Goal: Task Accomplishment & Management: Use online tool/utility

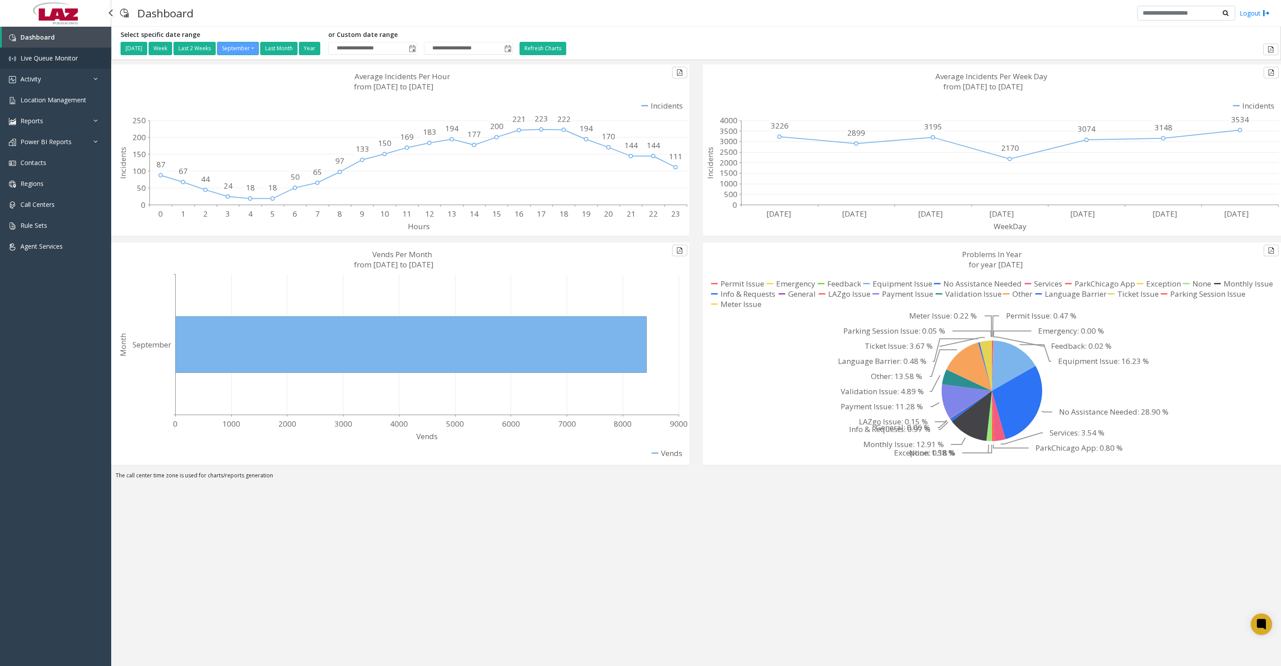
click at [59, 63] on link "Live Queue Monitor" at bounding box center [55, 58] width 111 height 21
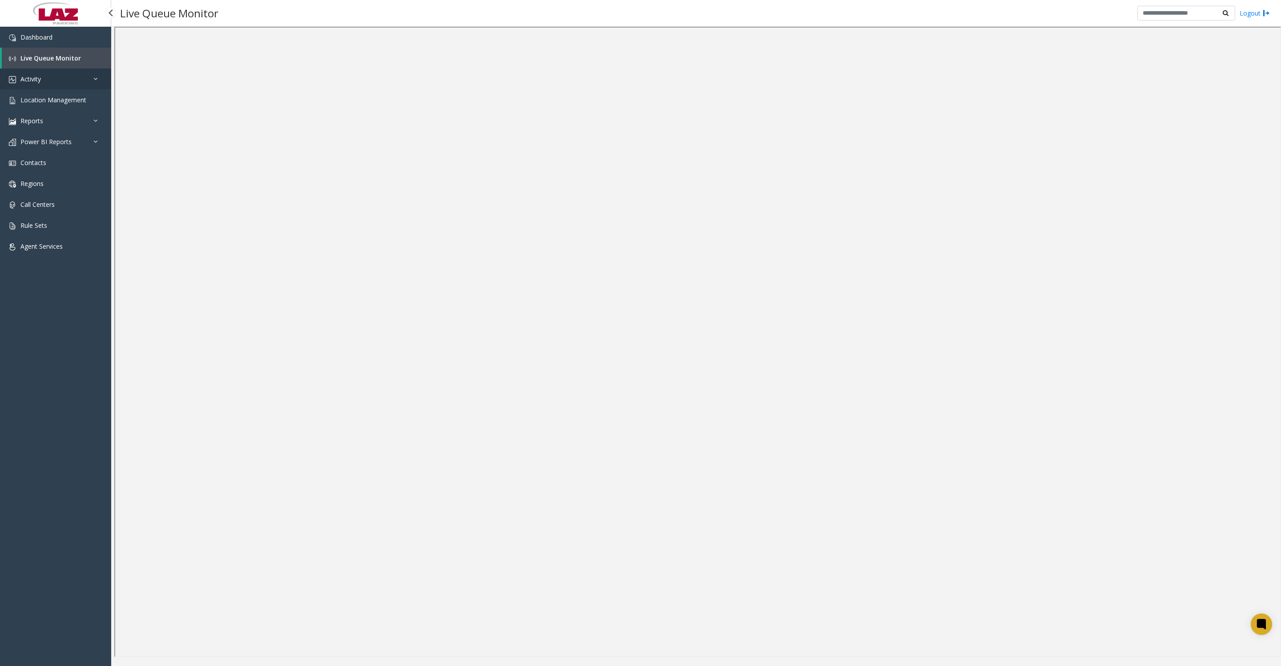
click at [39, 88] on link "Activity" at bounding box center [55, 78] width 111 height 21
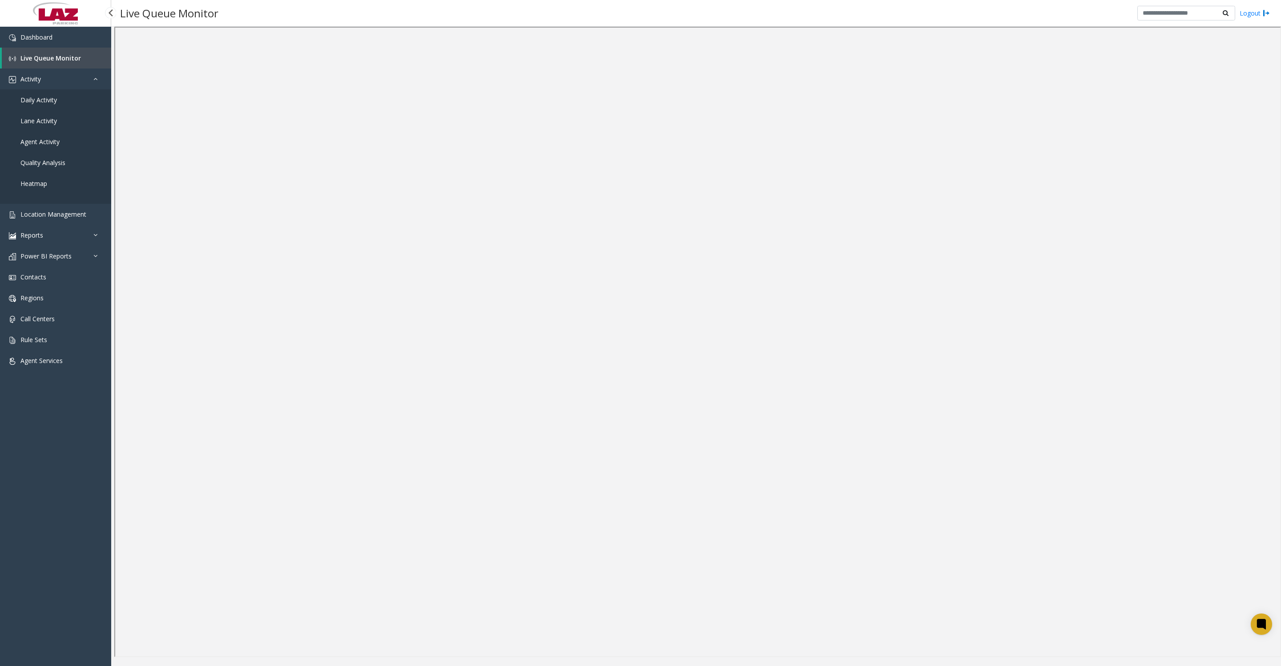
click at [31, 104] on span "Daily Activity" at bounding box center [38, 100] width 36 height 8
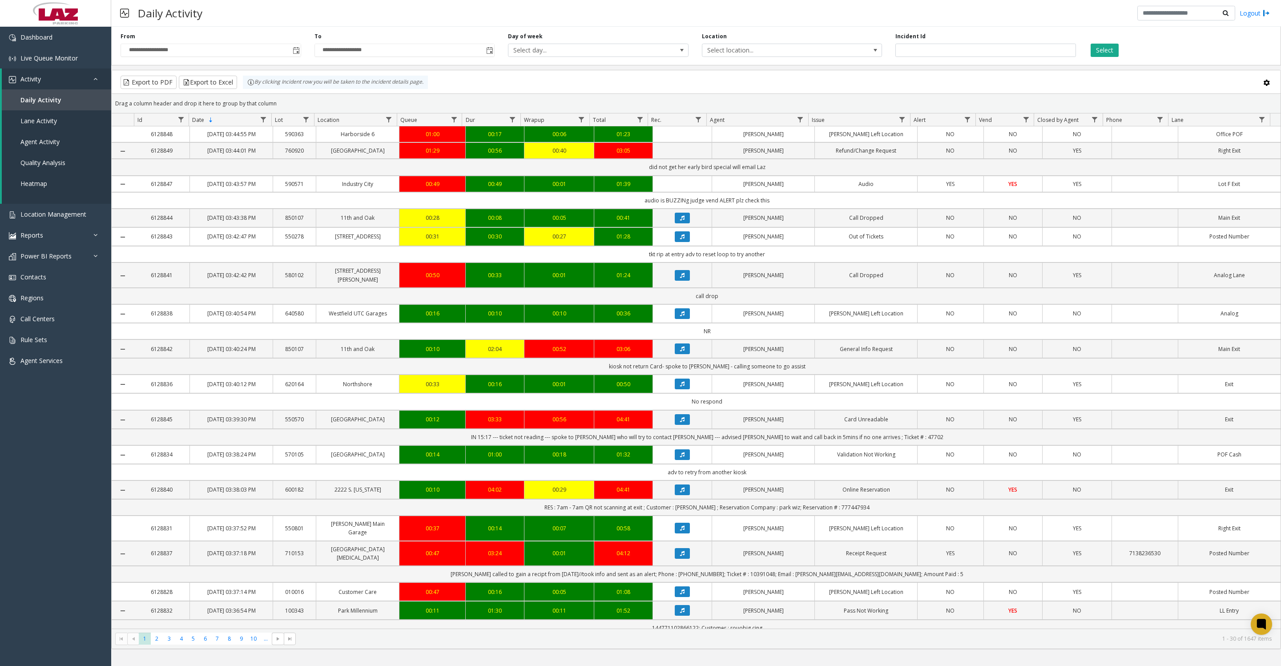
click at [293, 54] on span "Toggle popup" at bounding box center [296, 50] width 7 height 7
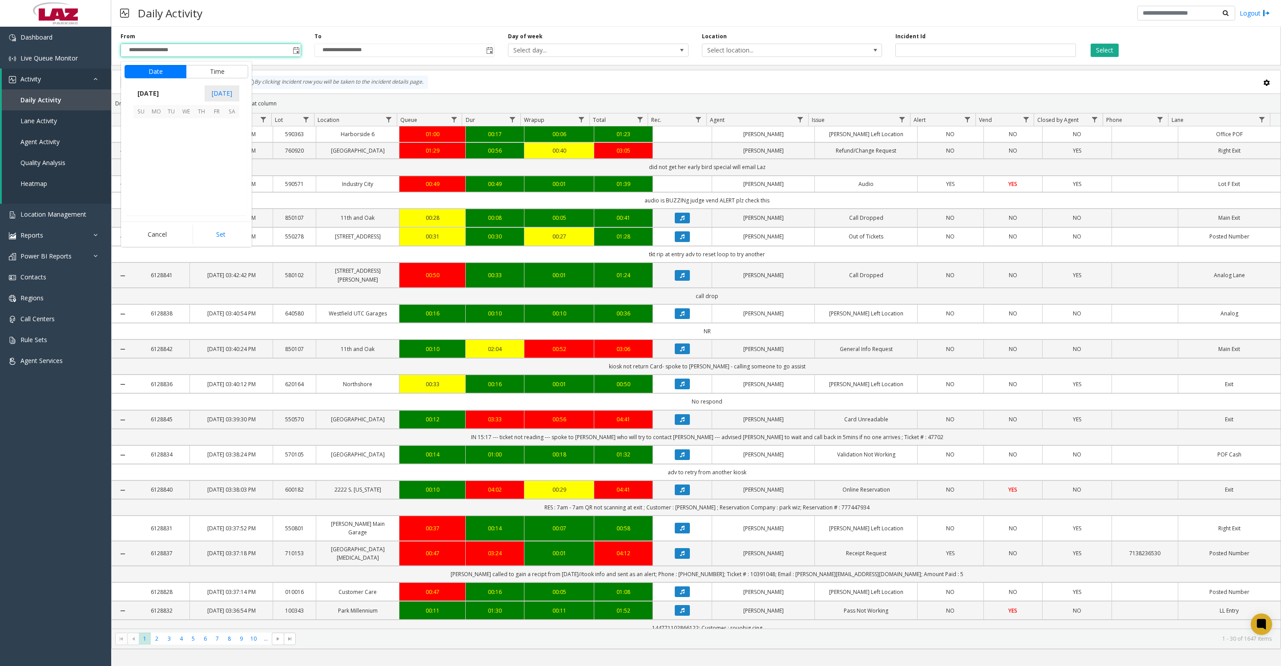
scroll to position [159508, 0]
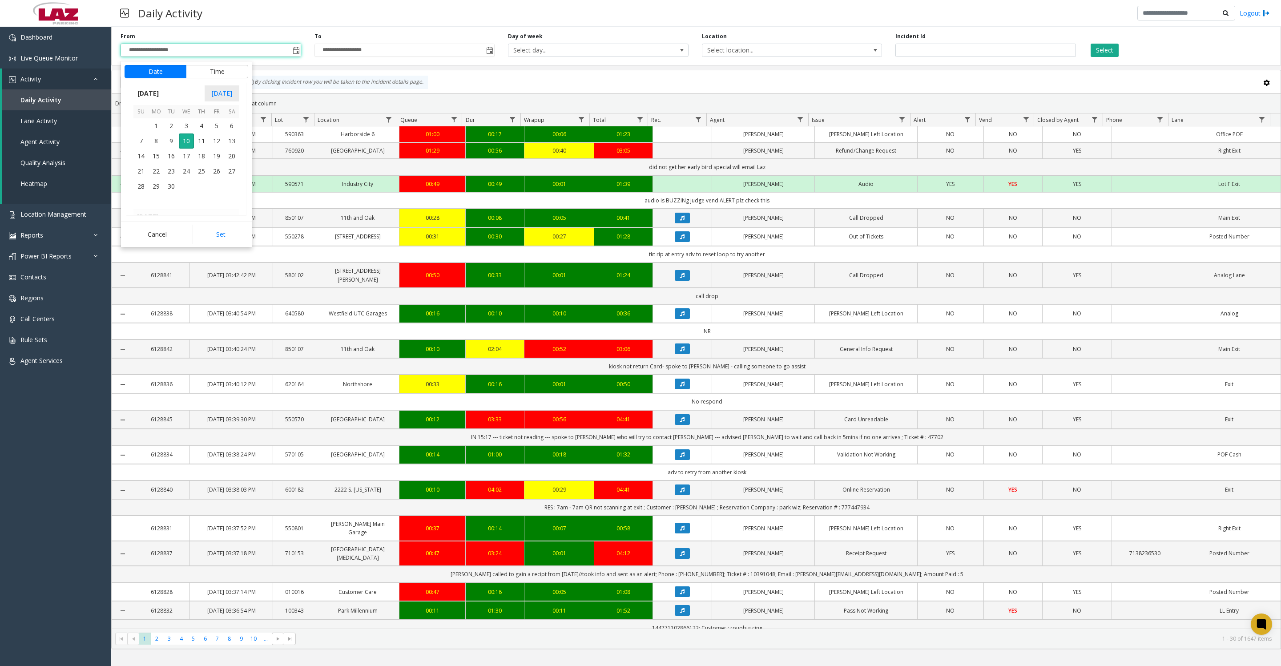
click at [199, 68] on button "Time" at bounding box center [217, 71] width 62 height 13
click at [145, 149] on span "8" at bounding box center [147, 145] width 4 height 8
click at [205, 231] on button "Set" at bounding box center [221, 235] width 56 height 20
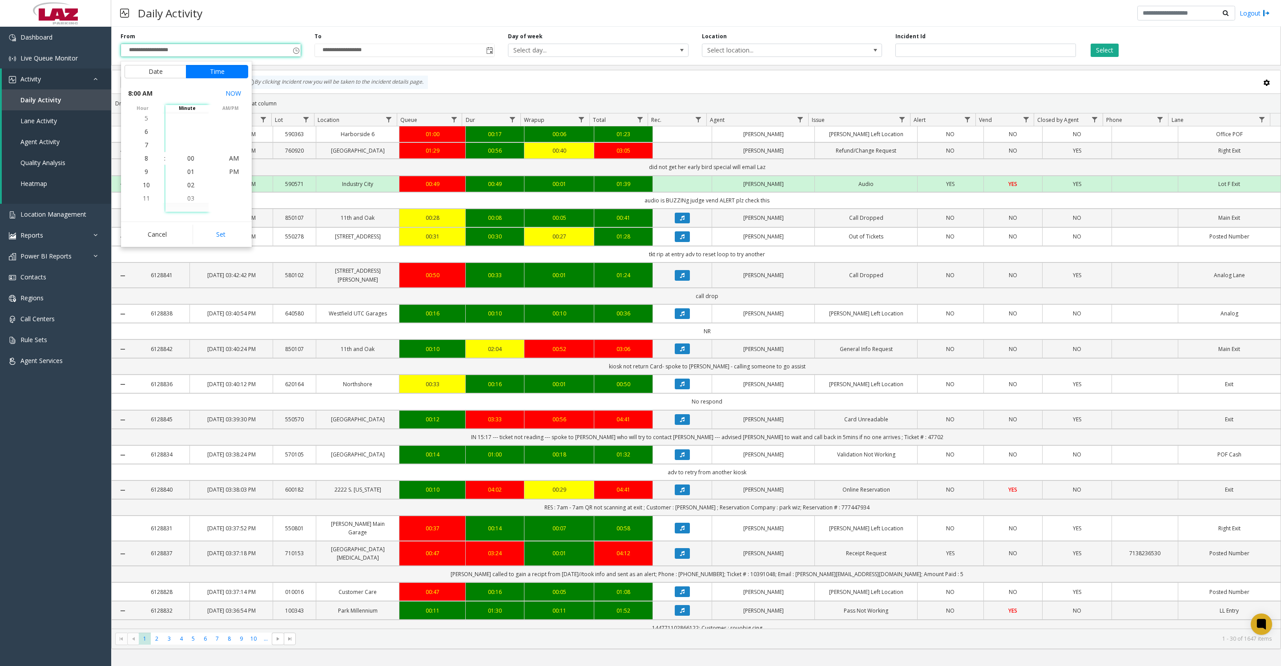
type input "**********"
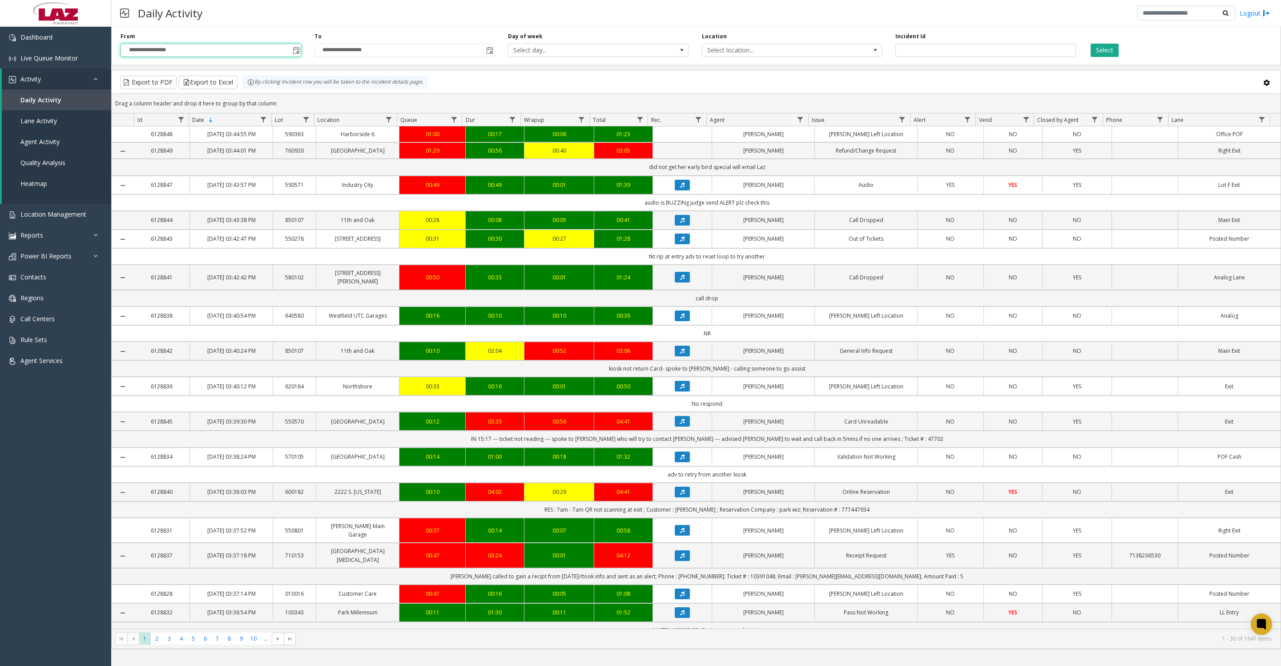
click at [790, 50] on span "Select location..." at bounding box center [774, 50] width 144 height 12
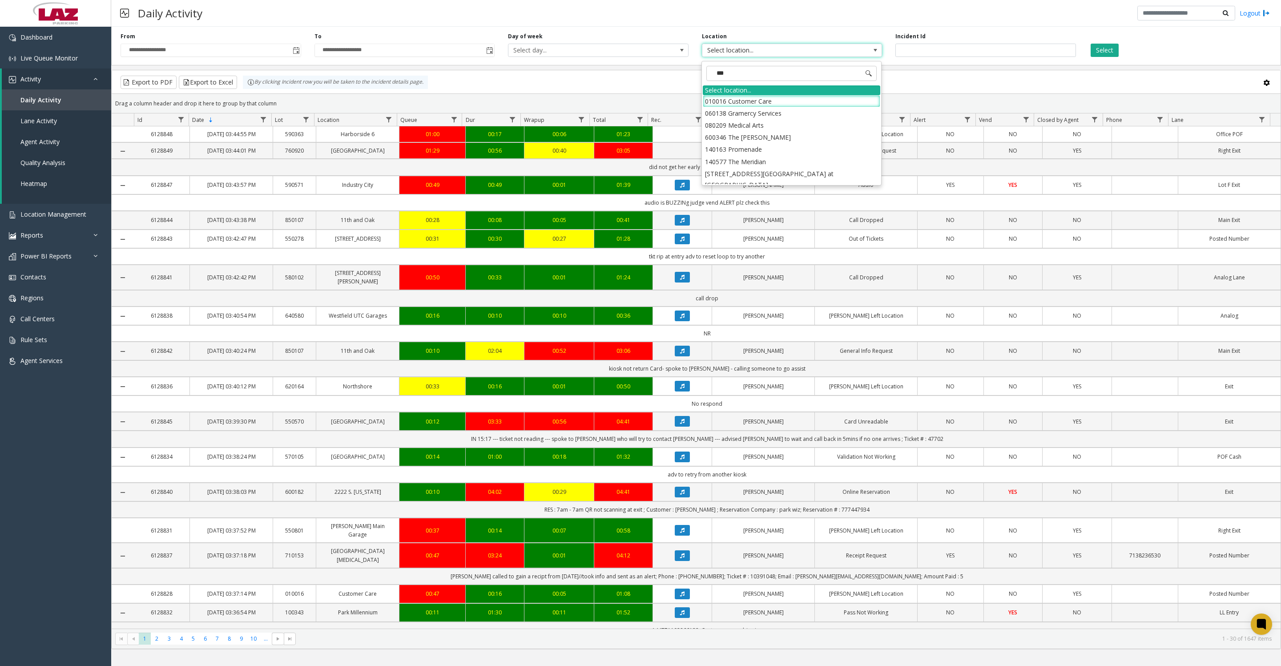
type input "****"
click at [719, 101] on li "100240 Chicago Meters" at bounding box center [791, 101] width 177 height 12
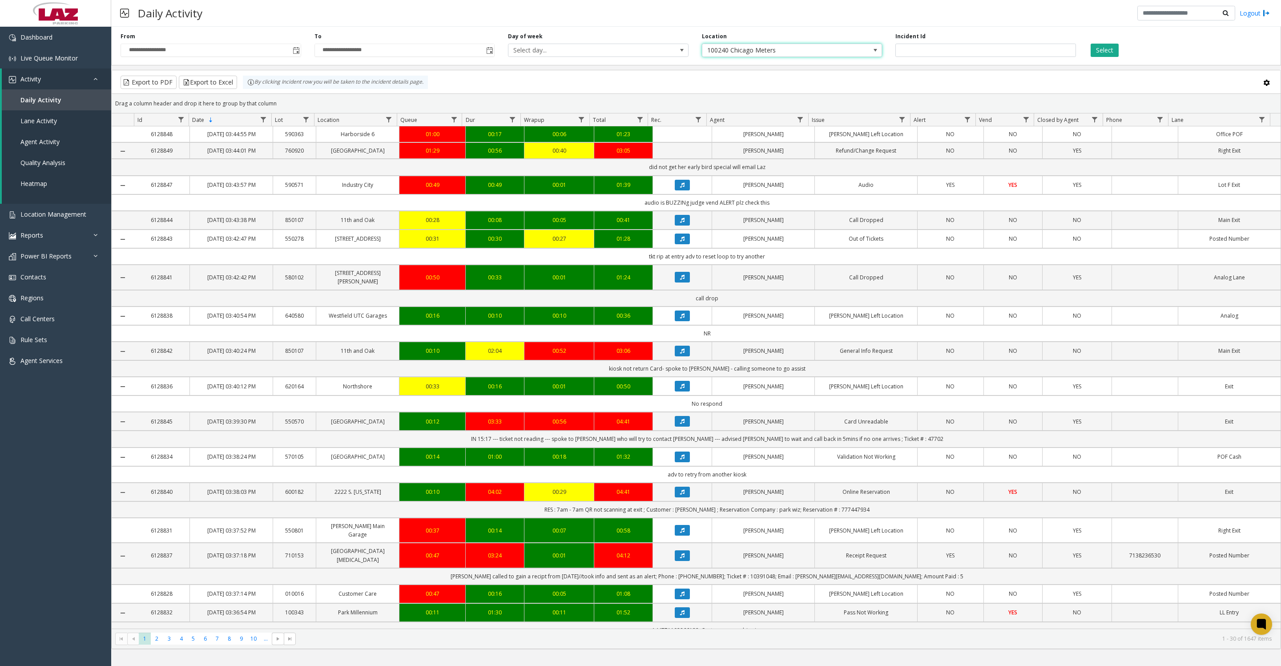
click at [1098, 52] on button "Select" at bounding box center [1104, 50] width 28 height 13
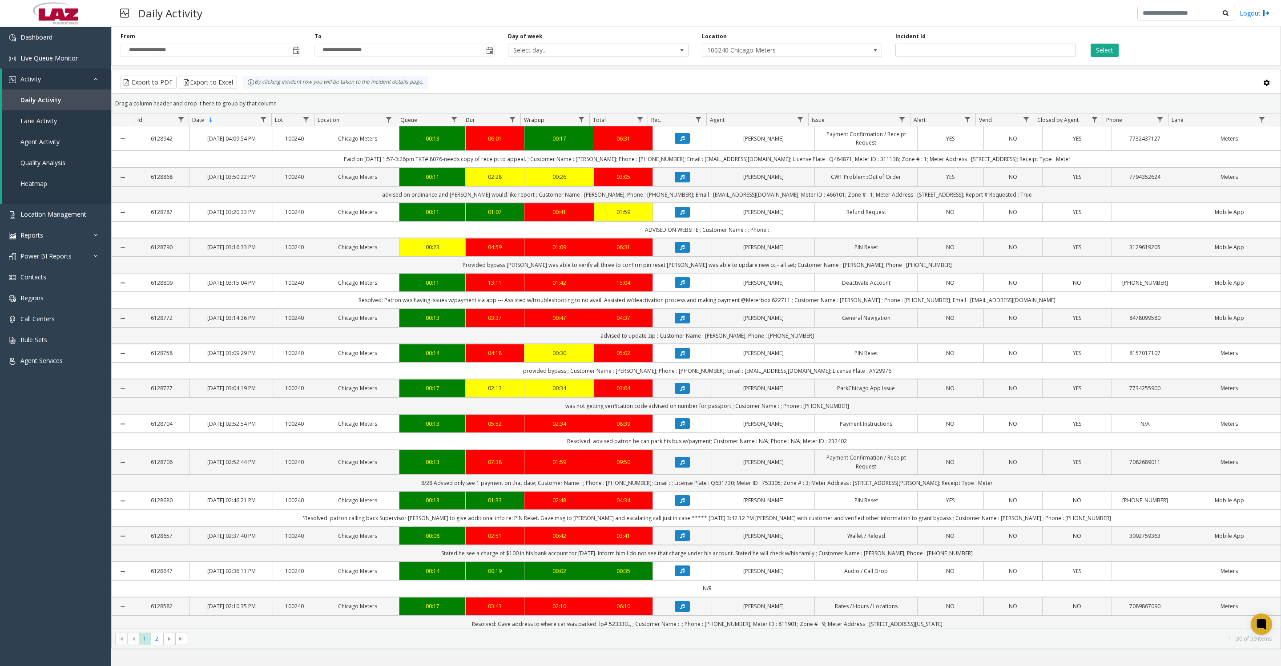
click at [1100, 51] on button "Select" at bounding box center [1104, 50] width 28 height 13
click at [227, 85] on button "Export to Excel" at bounding box center [208, 82] width 58 height 13
